Goal: Task Accomplishment & Management: Use online tool/utility

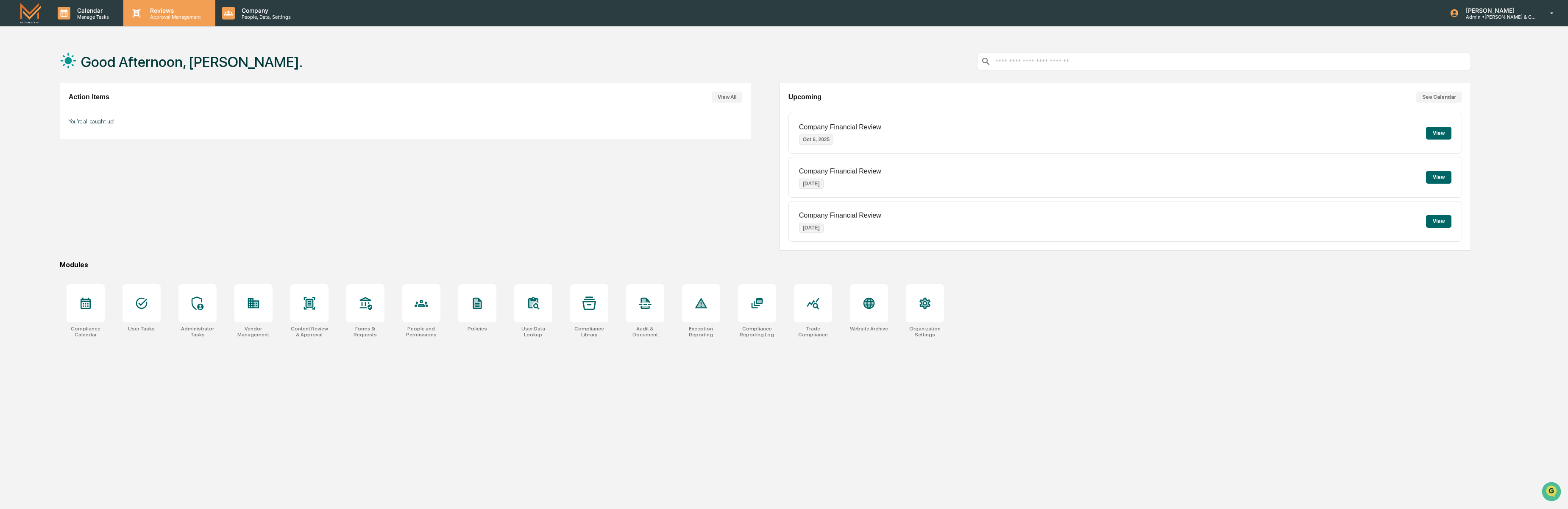
click at [151, 12] on p "Reviews" at bounding box center [175, 10] width 62 height 7
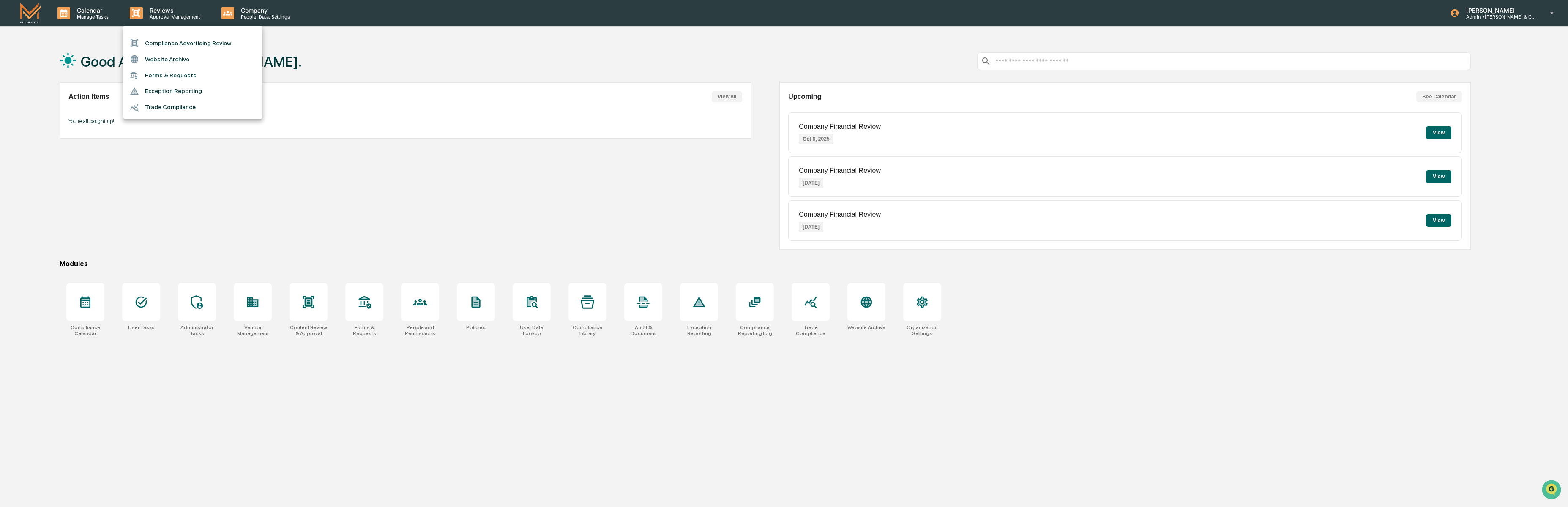
click at [179, 45] on li "Compliance Advertising Review" at bounding box center [193, 43] width 139 height 16
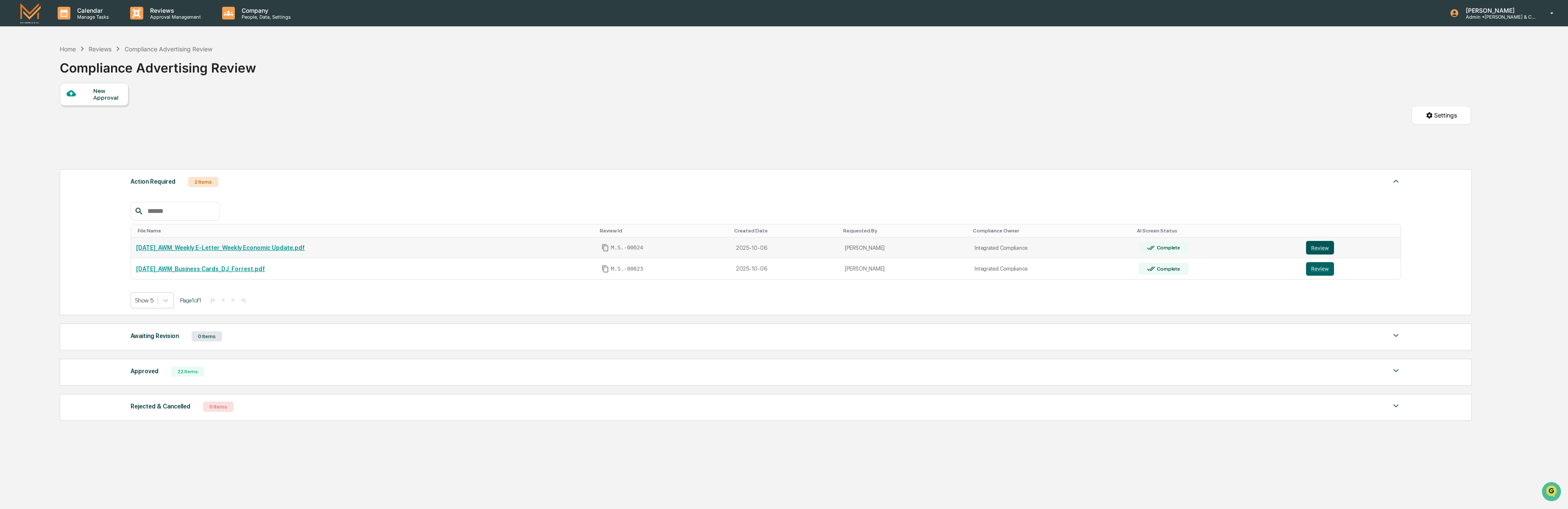
click at [1324, 249] on button "Review" at bounding box center [1321, 247] width 28 height 13
